Goal: Information Seeking & Learning: Learn about a topic

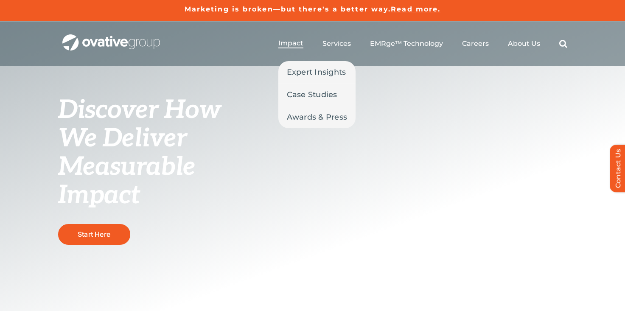
click at [298, 44] on span "Impact" at bounding box center [290, 43] width 25 height 8
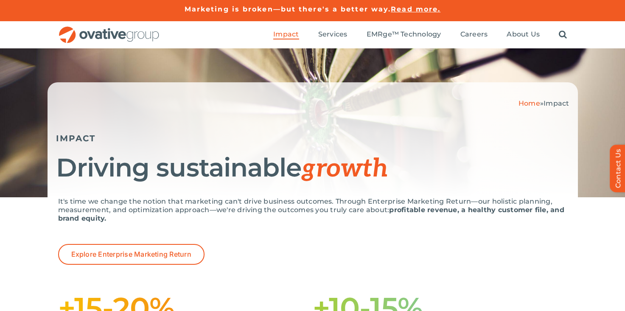
click at [299, 206] on p "It's time we change the notion that marketing can't drive business outcomes. Th…" at bounding box center [312, 209] width 509 height 25
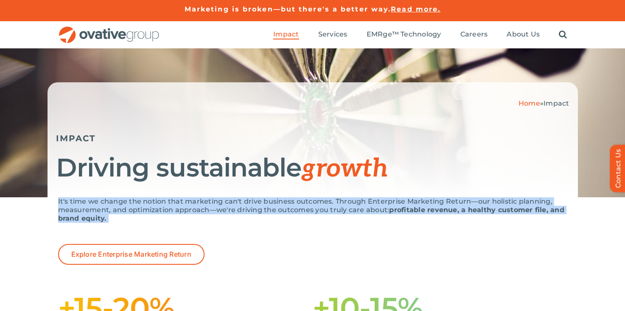
click at [299, 206] on p "It's time we change the notion that marketing can't drive business outcomes. Th…" at bounding box center [312, 209] width 509 height 25
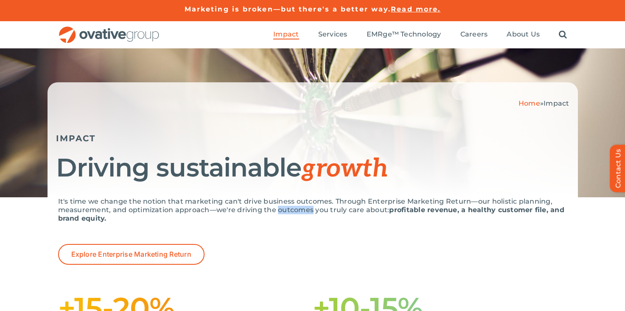
click at [299, 206] on p "It's time we change the notion that marketing can't drive business outcomes. Th…" at bounding box center [312, 209] width 509 height 25
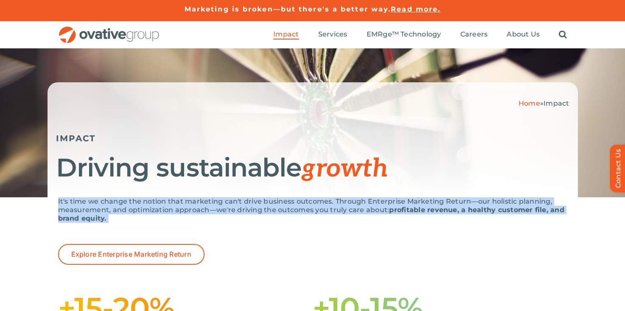
click at [299, 206] on p "It's time we change the notion that marketing can't drive business outcomes. Th…" at bounding box center [312, 209] width 509 height 25
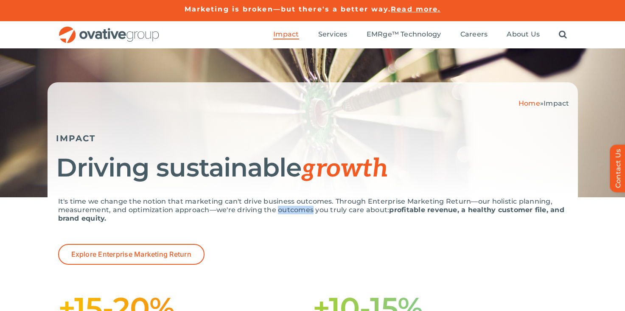
click at [299, 206] on p "It's time we change the notion that marketing can't drive business outcomes. Th…" at bounding box center [312, 209] width 509 height 25
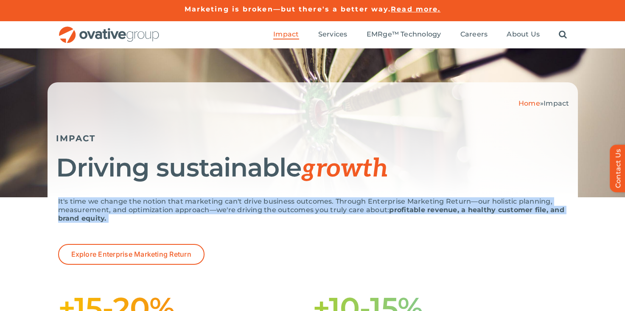
click at [299, 206] on p "It's time we change the notion that marketing can't drive business outcomes. Th…" at bounding box center [312, 209] width 509 height 25
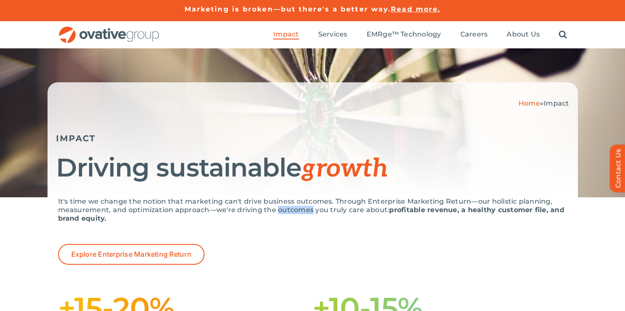
click at [299, 206] on p "It's time we change the notion that marketing can't drive business outcomes. Th…" at bounding box center [312, 209] width 509 height 25
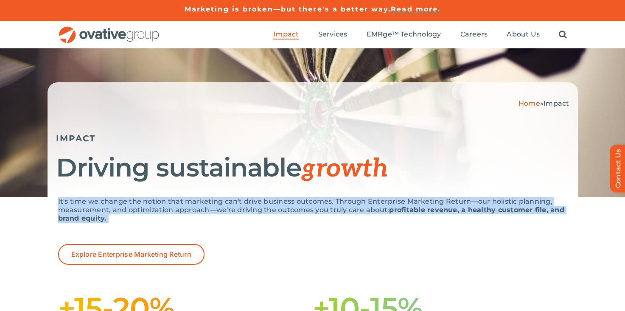
click at [299, 206] on p "It's time we change the notion that marketing can't drive business outcomes. Th…" at bounding box center [312, 209] width 509 height 25
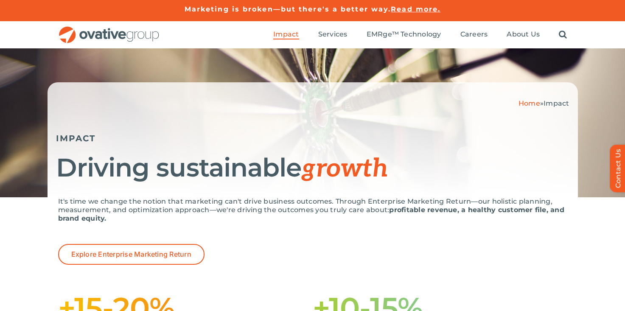
drag, startPoint x: 300, startPoint y: 225, endPoint x: 301, endPoint y: 146, distance: 78.5
click at [301, 199] on p "It's time we change the notion that marketing can't drive business outcomes. Th…" at bounding box center [312, 209] width 509 height 25
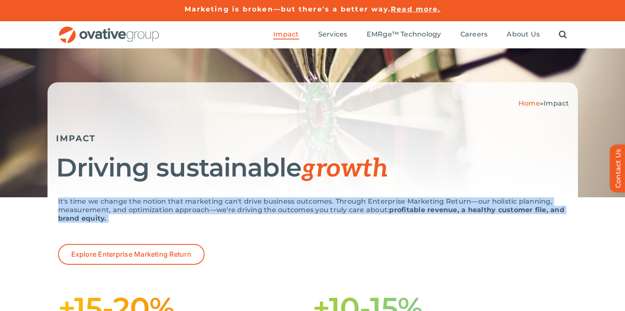
click at [301, 199] on p "It's time we change the notion that marketing can't drive business outcomes. Th…" at bounding box center [312, 209] width 509 height 25
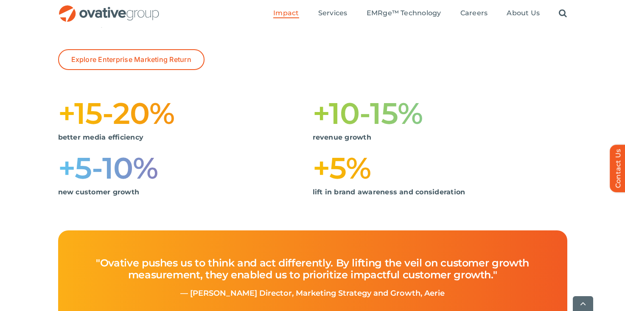
scroll to position [233, 0]
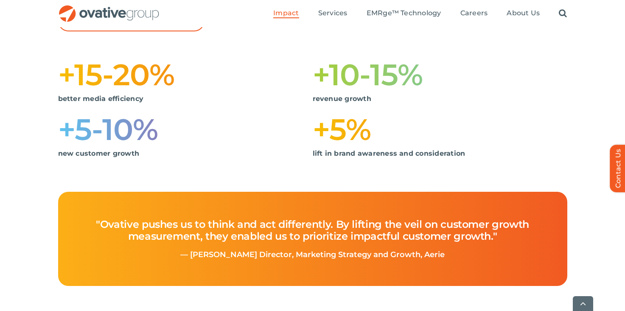
click at [351, 98] on strong "revenue growth" at bounding box center [342, 99] width 59 height 8
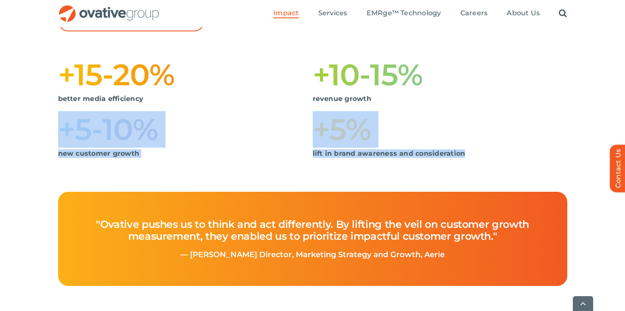
drag, startPoint x: 476, startPoint y: 156, endPoint x: 474, endPoint y: 96, distance: 59.9
click at [474, 96] on div "+15-20% better media efficiency +10-15% revenue growth +5-10% new customer grow…" at bounding box center [312, 112] width 509 height 110
click at [423, 152] on strong "lift in brand awareness and consideration" at bounding box center [389, 153] width 153 height 8
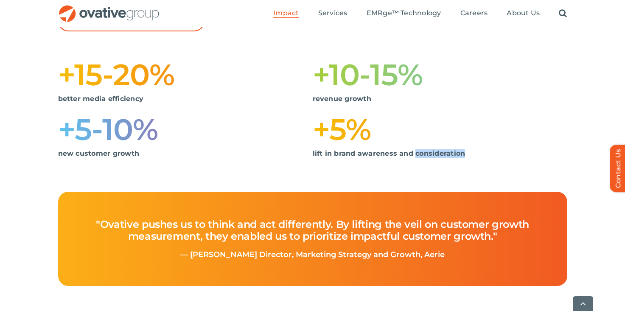
click at [423, 152] on strong "lift in brand awareness and consideration" at bounding box center [389, 153] width 153 height 8
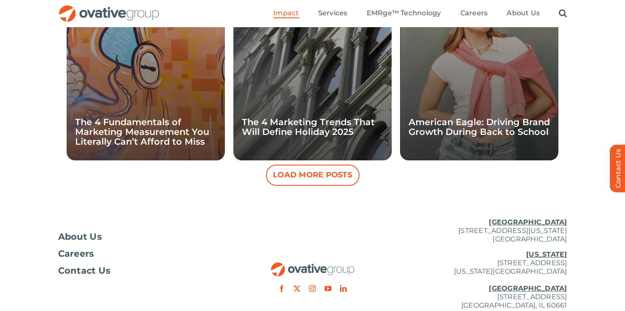
scroll to position [769, 0]
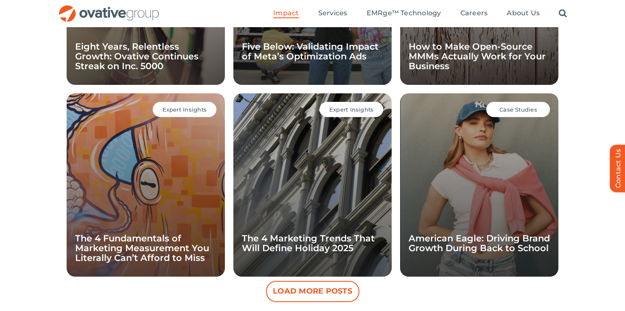
click at [510, 108] on span "Case Studies" at bounding box center [519, 109] width 38 height 7
click at [502, 161] on div "Case Studies American Eagle: Driving Brand Growth During Back to School" at bounding box center [479, 184] width 158 height 183
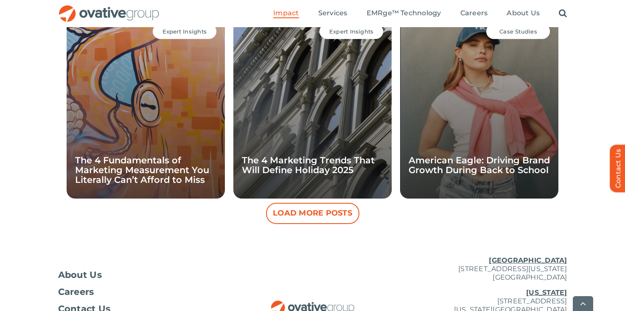
scroll to position [933, 0]
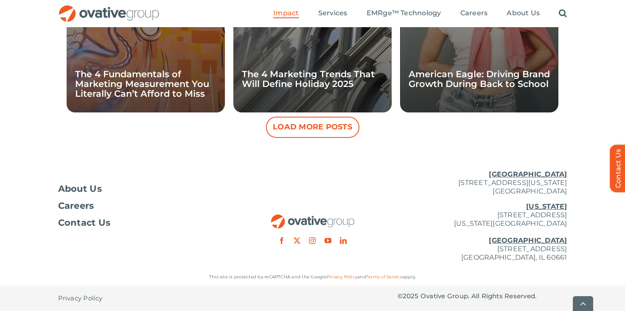
click at [312, 123] on button "Load More Posts" at bounding box center [312, 127] width 93 height 21
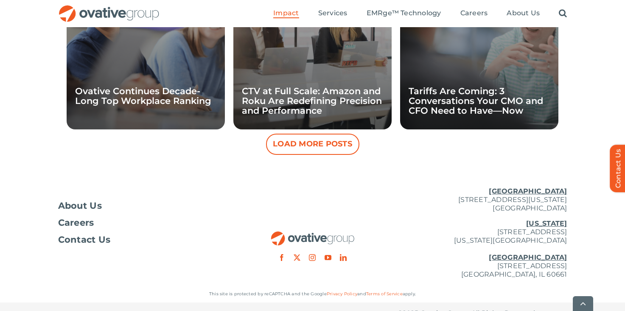
scroll to position [1317, 0]
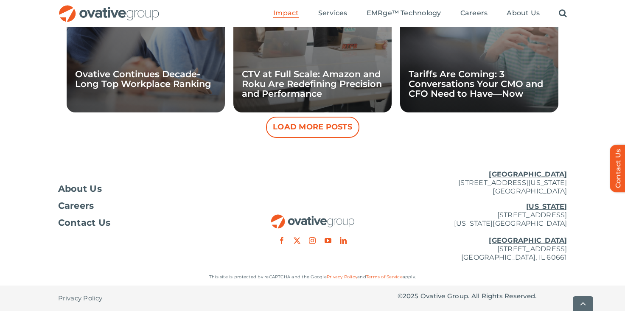
click at [337, 125] on button "Load More Posts" at bounding box center [312, 127] width 93 height 21
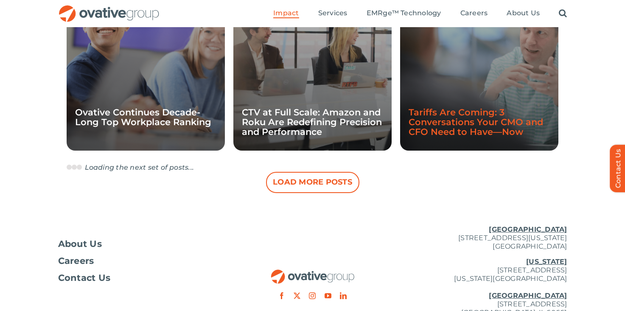
scroll to position [1334, 0]
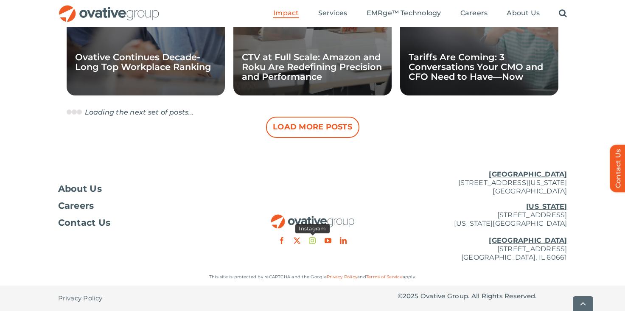
click at [312, 239] on link "instagram" at bounding box center [312, 240] width 7 height 7
